Goal: Task Accomplishment & Management: Complete application form

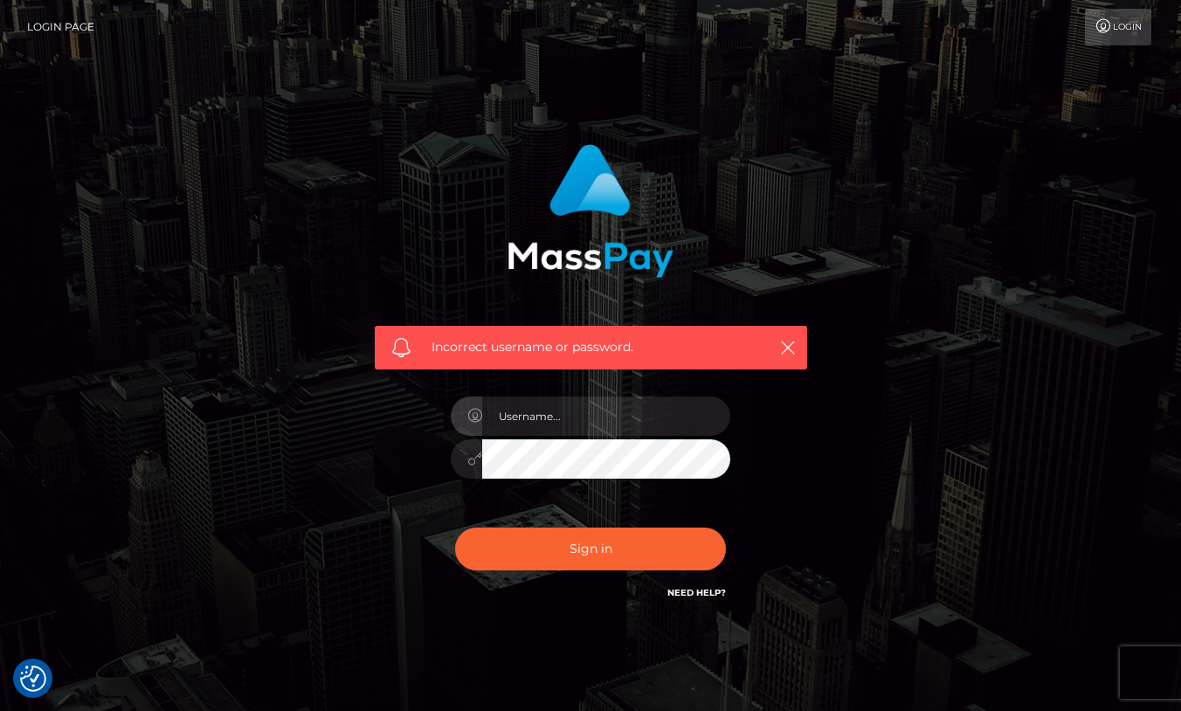
scroll to position [33, 0]
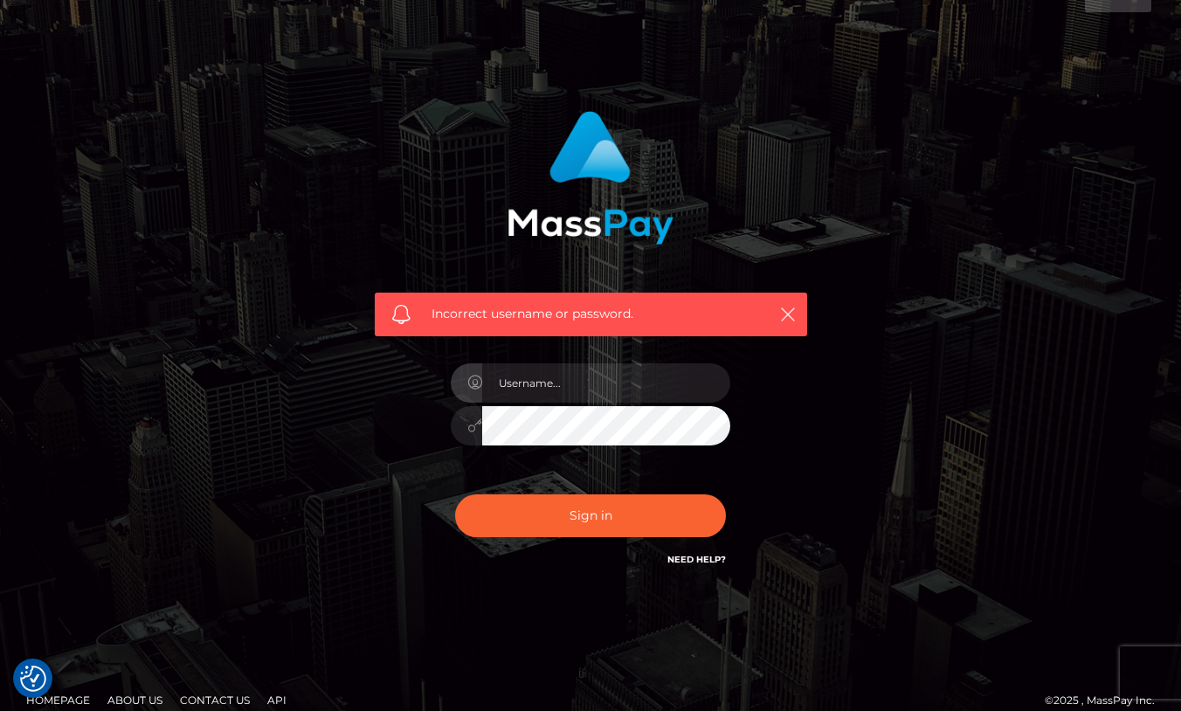
click at [537, 396] on input "text" at bounding box center [606, 383] width 248 height 39
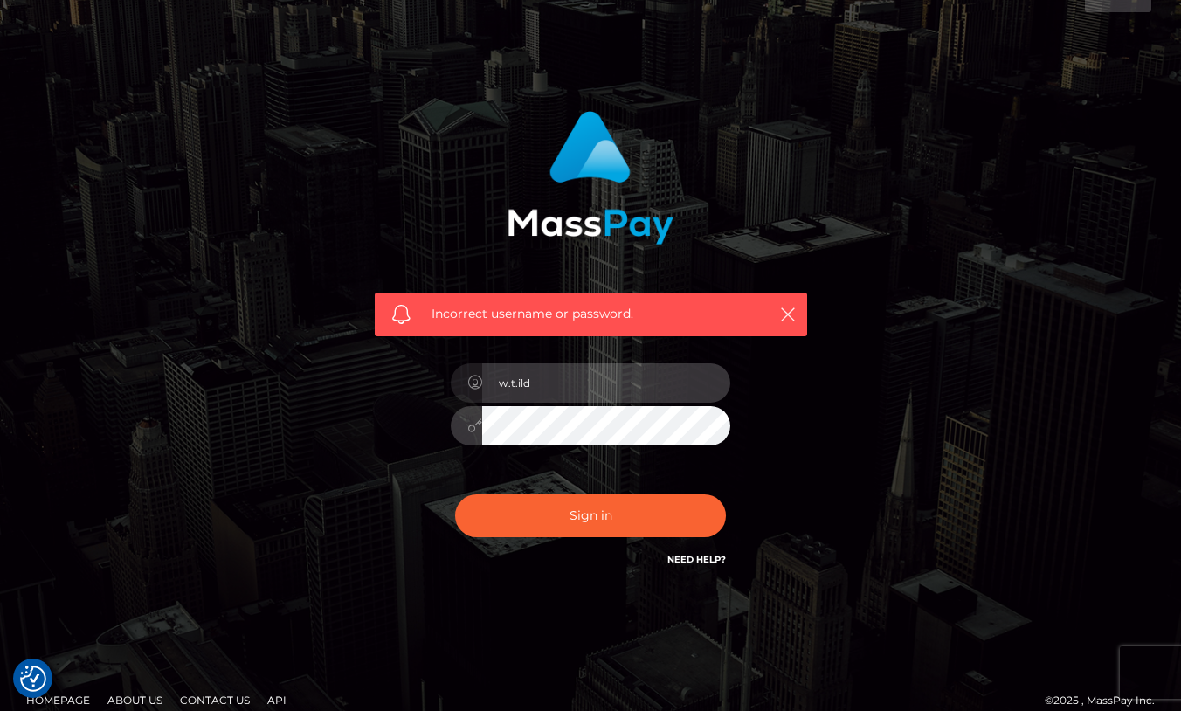
click at [563, 378] on input "w.t.ild" at bounding box center [606, 383] width 248 height 39
type input "[PERSON_NAME][EMAIL_ADDRESS][DOMAIN_NAME]"
click at [591, 515] on button "Sign in" at bounding box center [590, 516] width 271 height 43
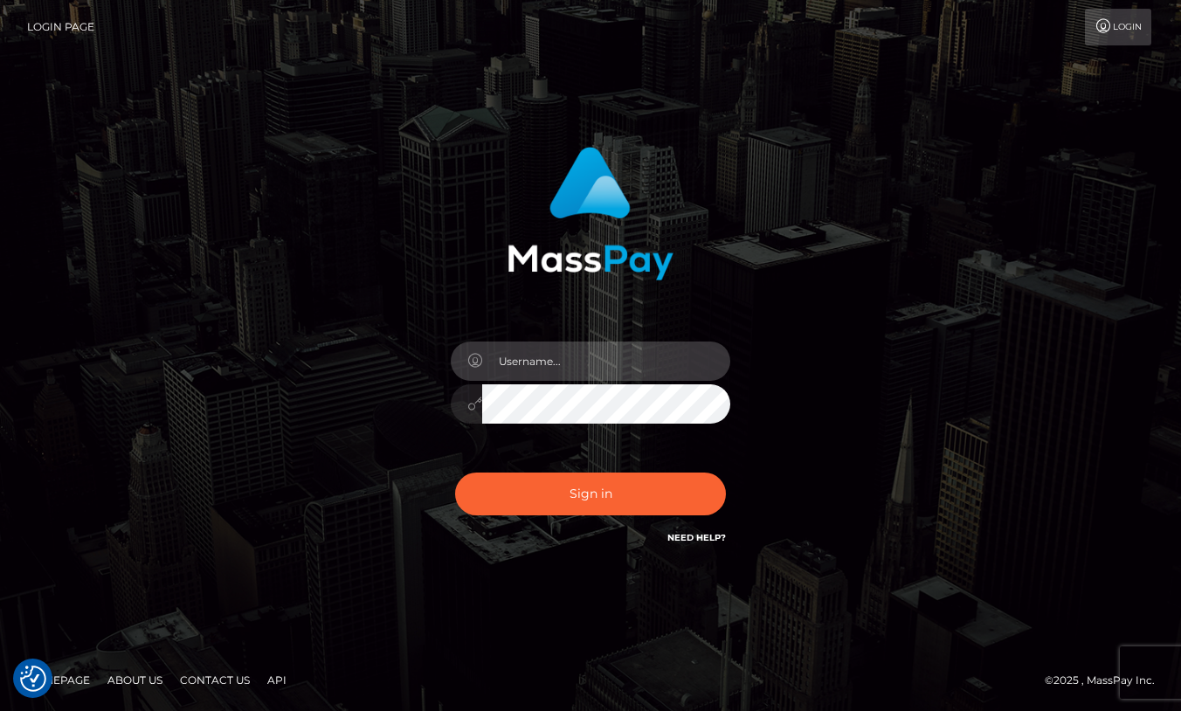
click at [558, 360] on input "text" at bounding box center [606, 361] width 248 height 39
type input "[PERSON_NAME][EMAIL_ADDRESS][DOMAIN_NAME]"
click at [591, 494] on button "Sign in" at bounding box center [590, 494] width 271 height 43
